Goal: Transaction & Acquisition: Purchase product/service

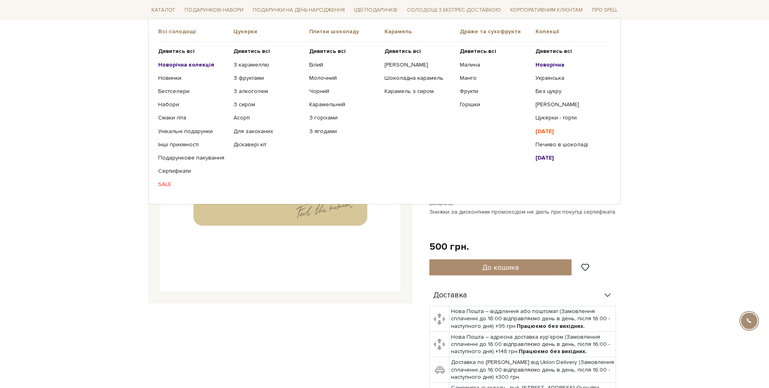
click at [551, 65] on b "Новорічна" at bounding box center [550, 64] width 29 height 7
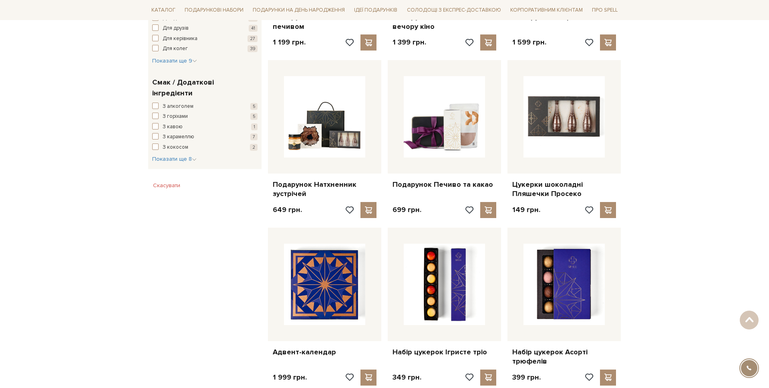
scroll to position [440, 0]
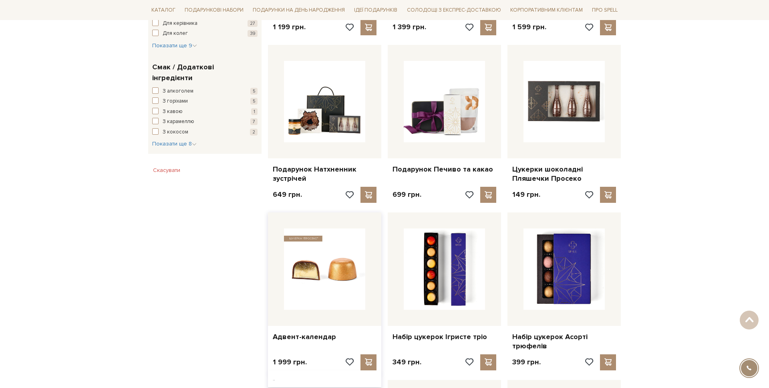
click at [352, 272] on img at bounding box center [324, 268] width 81 height 81
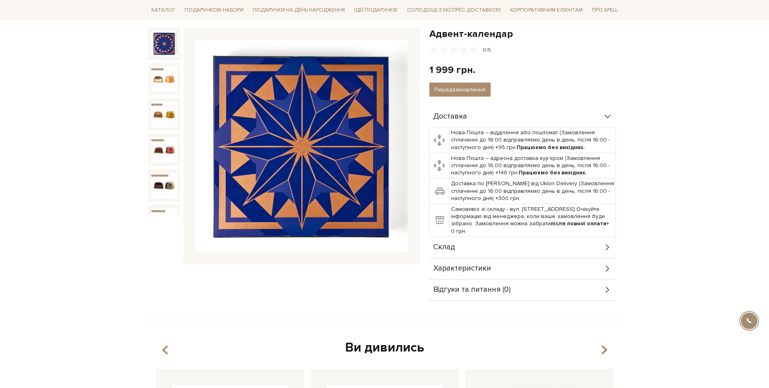
scroll to position [120, 0]
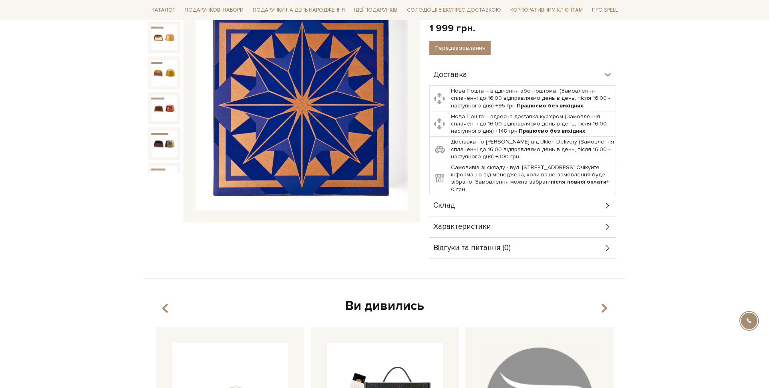
click at [450, 202] on span "Склад" at bounding box center [445, 205] width 22 height 7
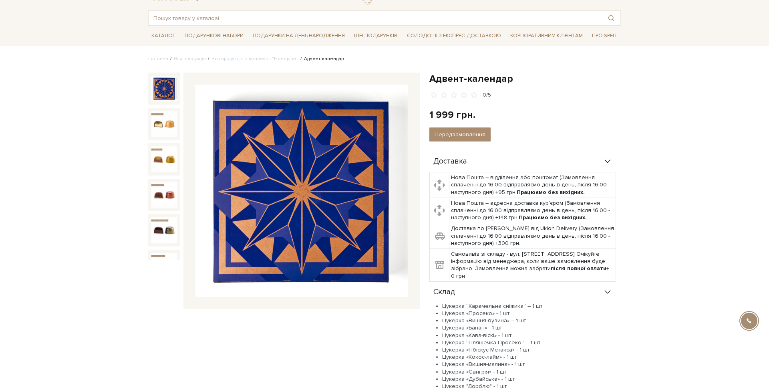
scroll to position [0, 0]
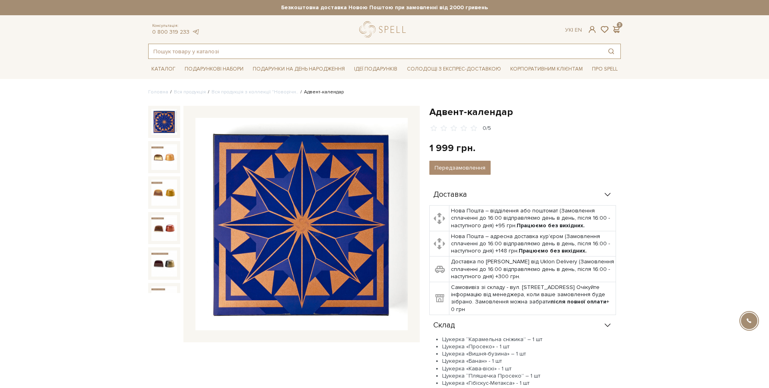
click at [181, 51] on input "text" at bounding box center [376, 51] width 454 height 14
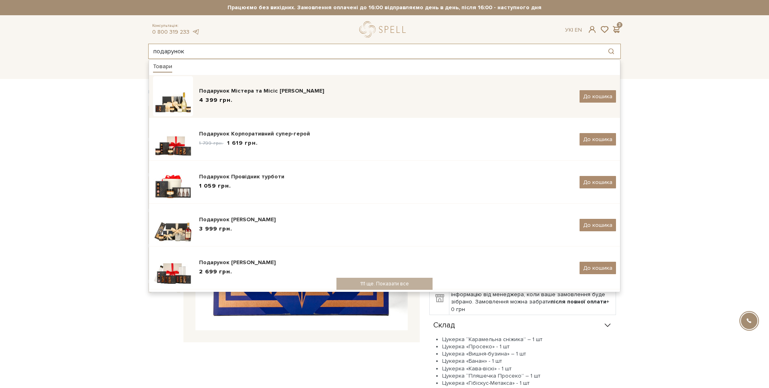
type input "подарунок"
click at [231, 95] on div "Подарунок Містера та Місіс [PERSON_NAME]" at bounding box center [386, 91] width 375 height 8
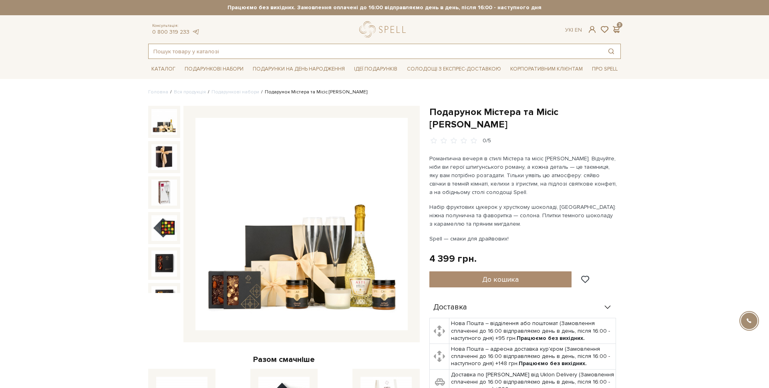
click at [218, 48] on input "text" at bounding box center [376, 51] width 454 height 14
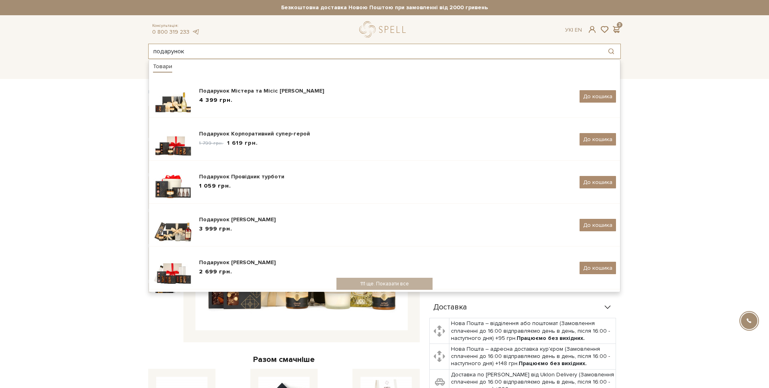
type input "подарунок"
click at [218, 56] on input "подарунок" at bounding box center [376, 51] width 454 height 14
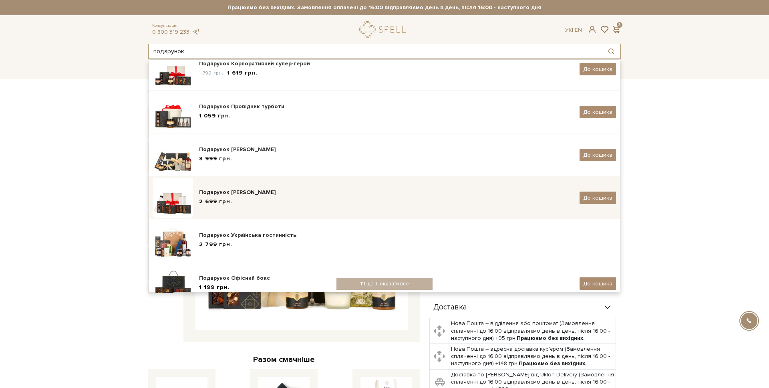
scroll to position [2, 0]
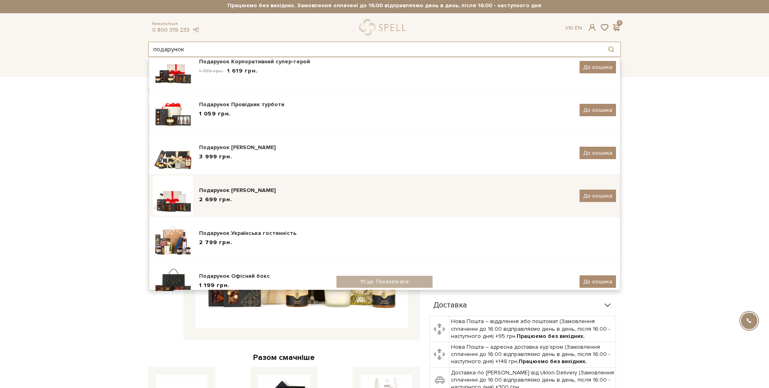
click at [240, 191] on div "Подарунок [PERSON_NAME]" at bounding box center [386, 190] width 375 height 8
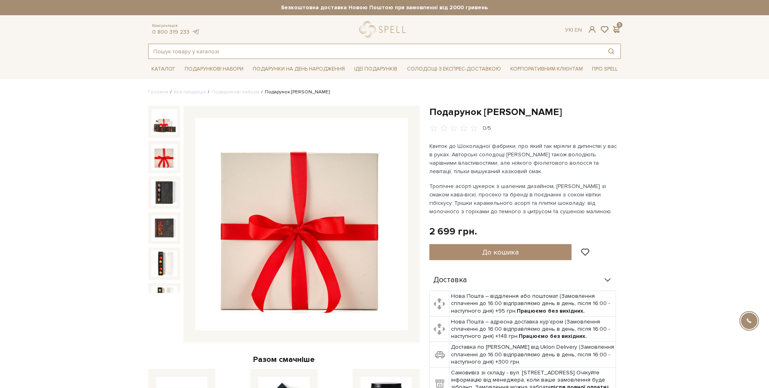
click at [201, 50] on input "text" at bounding box center [376, 51] width 454 height 14
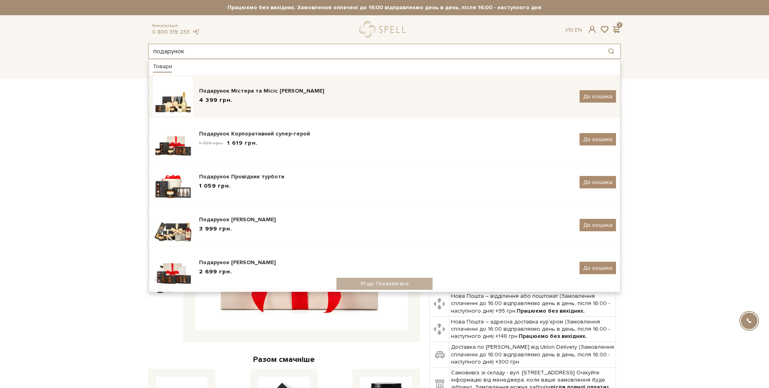
type input "подарунок"
click at [165, 93] on img at bounding box center [173, 96] width 40 height 40
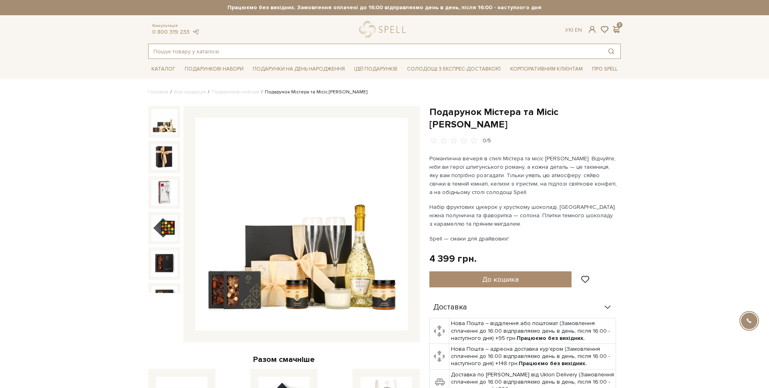
click at [241, 47] on input "text" at bounding box center [376, 51] width 454 height 14
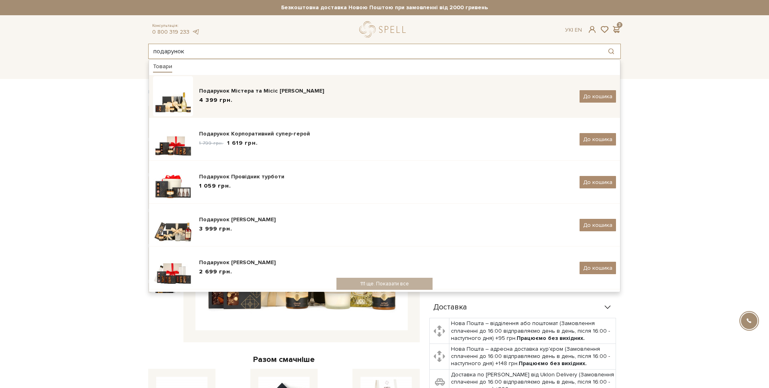
type input "подарунок"
click at [521, 90] on div "Подарунок Містера та Місіс Сміт" at bounding box center [386, 91] width 375 height 8
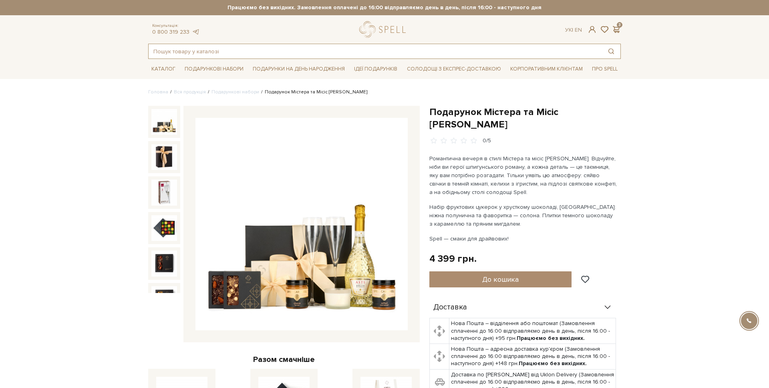
click at [228, 47] on input "text" at bounding box center [376, 51] width 454 height 14
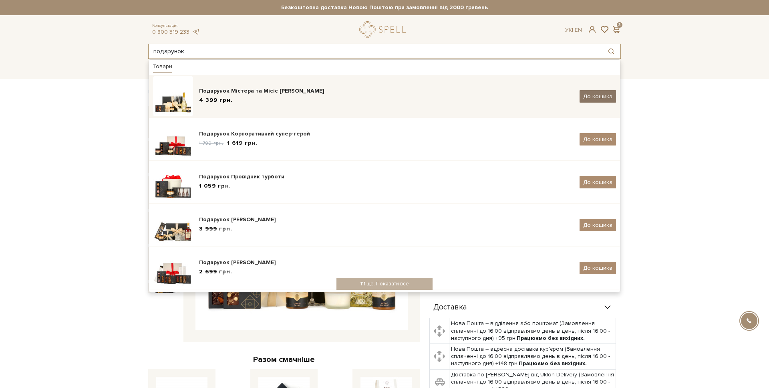
type input "подарунок"
click at [606, 97] on span "До кошика" at bounding box center [597, 96] width 29 height 7
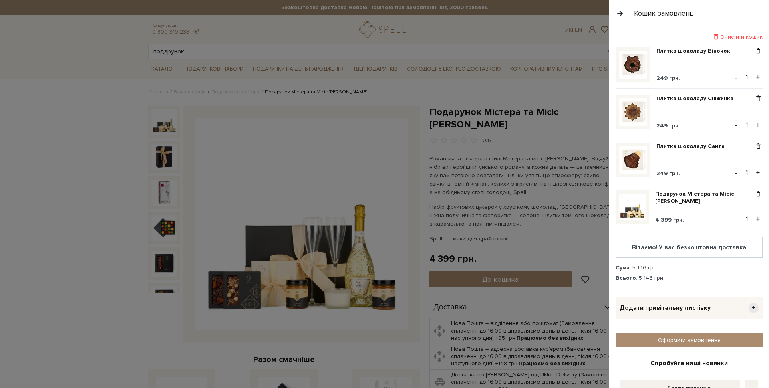
click at [763, 34] on div "Очистити кошик Плитка шоколаду Віночок 249 грн. - 1 + Плитка шоколаду Сніжинка …" at bounding box center [689, 207] width 160 height 361
click at [742, 36] on div "Очистити кошик" at bounding box center [689, 37] width 147 height 8
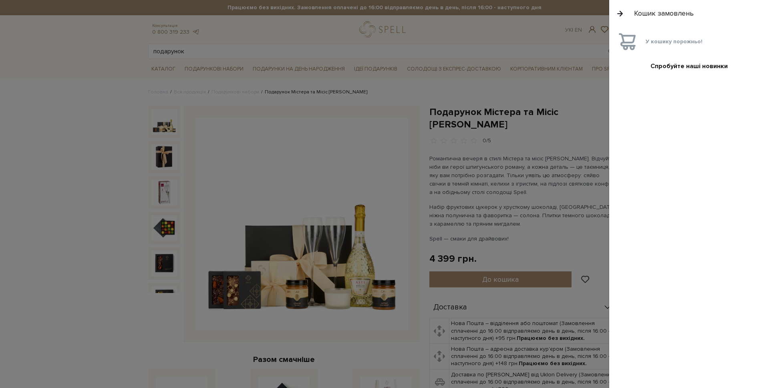
click at [615, 10] on div "Кошик замовлень" at bounding box center [689, 13] width 160 height 27
click at [619, 13] on button "button" at bounding box center [620, 13] width 9 height 14
